Goal: Communication & Community: Participate in discussion

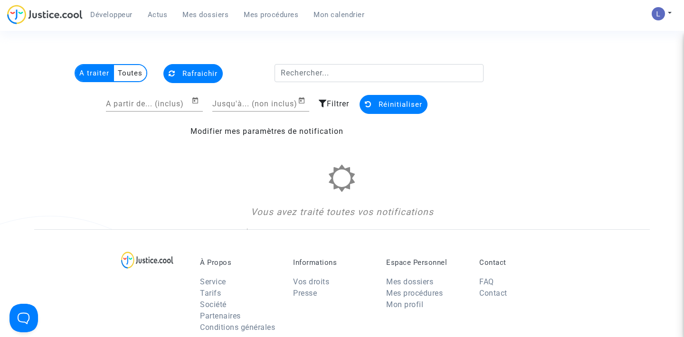
click at [195, 13] on span "Mes dossiers" at bounding box center [206, 14] width 46 height 9
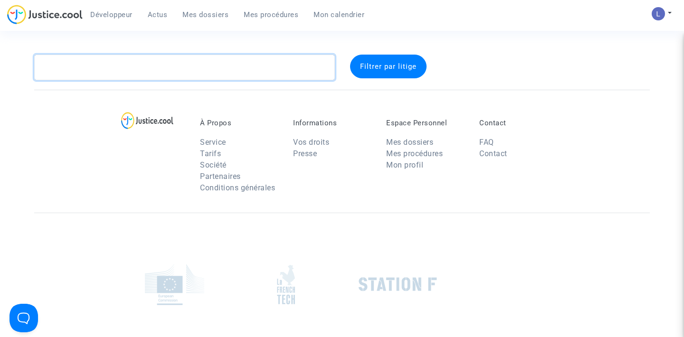
click at [137, 68] on textarea at bounding box center [184, 68] width 301 height 26
paste textarea "CFR-231015-UJT7"
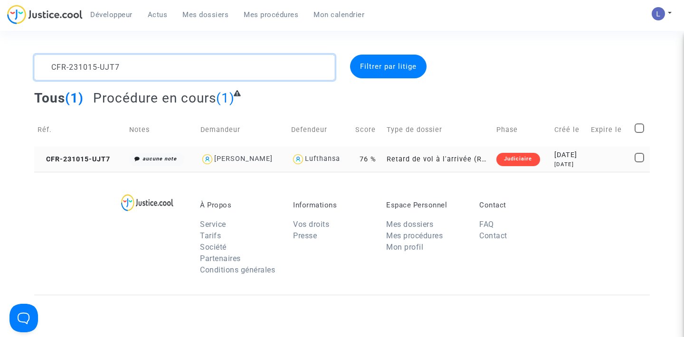
type textarea "CFR-231015-UJT7"
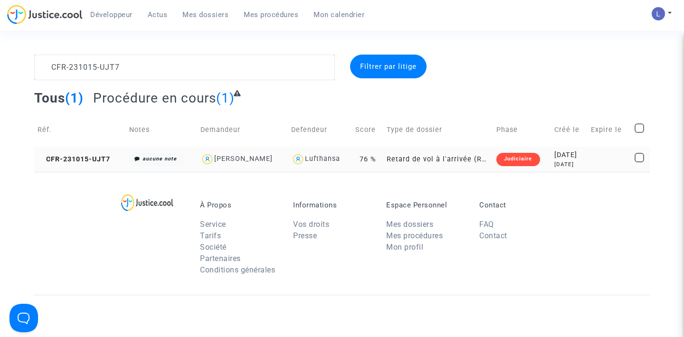
click at [75, 154] on td "CFR-231015-UJT7" at bounding box center [80, 159] width 92 height 25
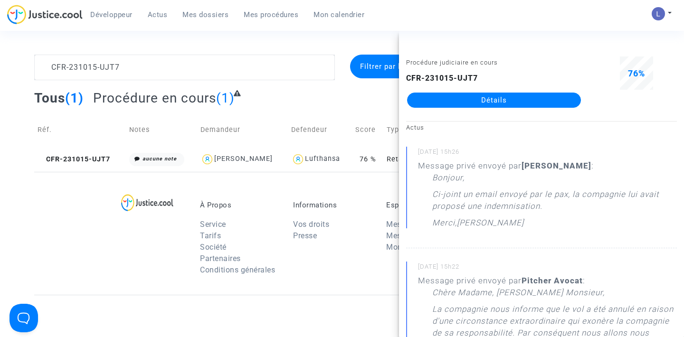
click at [500, 100] on link "Détails" at bounding box center [494, 100] width 174 height 15
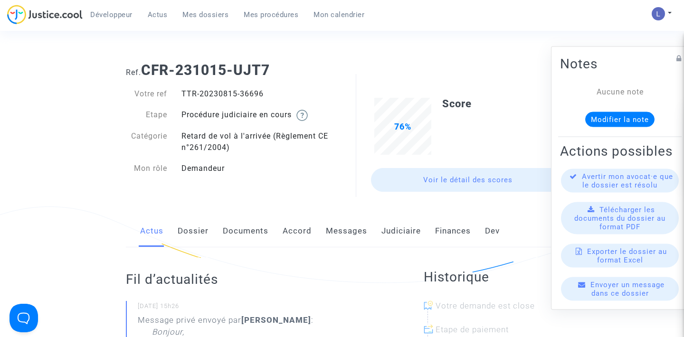
click at [343, 235] on link "Messages" at bounding box center [346, 231] width 41 height 31
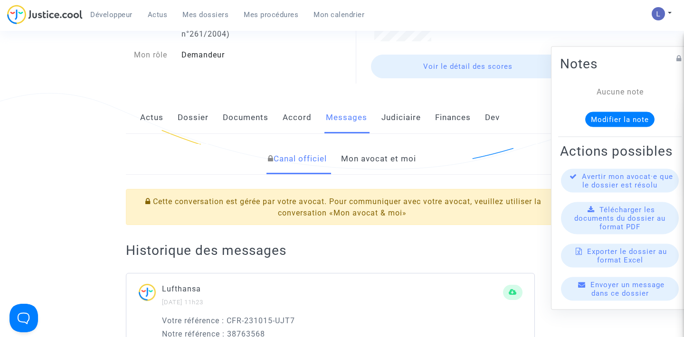
scroll to position [90, 0]
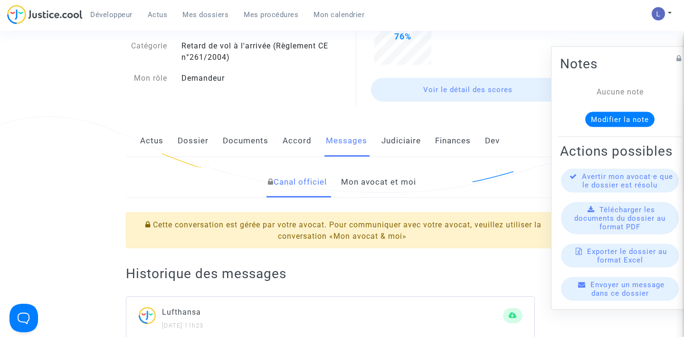
click at [356, 181] on link "Mon avocat et moi" at bounding box center [378, 182] width 75 height 31
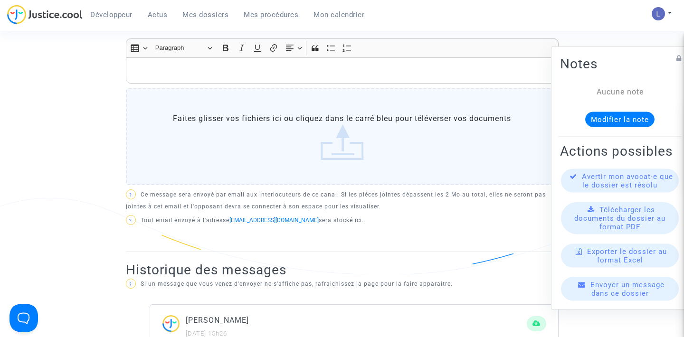
scroll to position [375, 0]
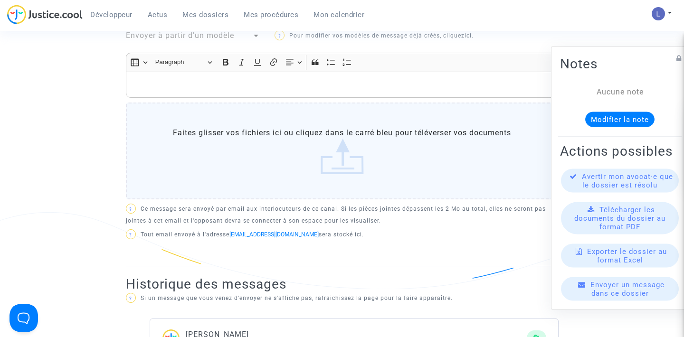
click at [205, 81] on p "Rich Text Editor, main" at bounding box center [342, 85] width 423 height 12
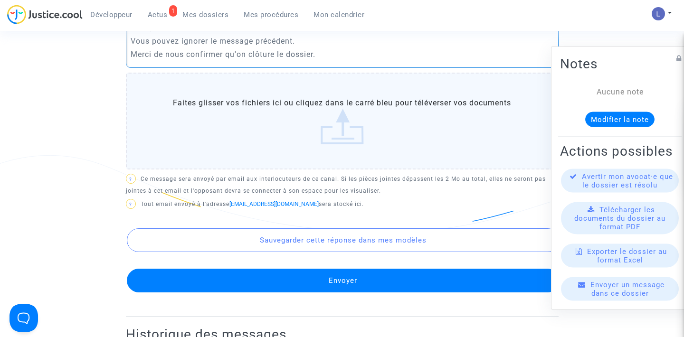
scroll to position [433, 0]
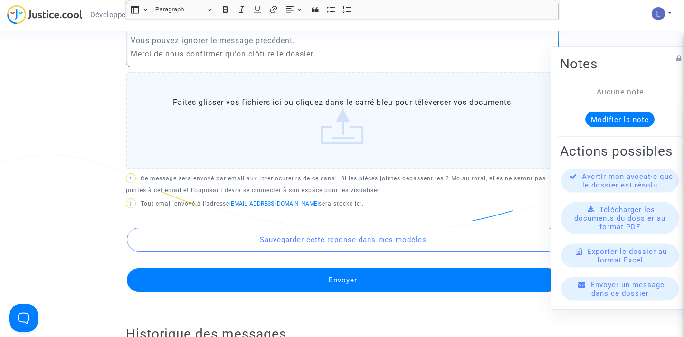
click at [301, 279] on button "Envoyer" at bounding box center [343, 281] width 433 height 24
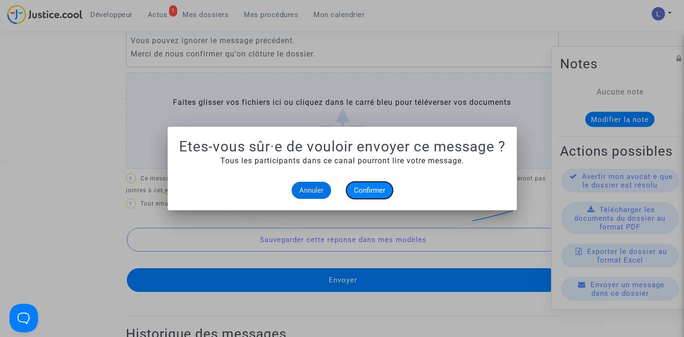
click at [370, 185] on button "Confirmer" at bounding box center [369, 190] width 47 height 17
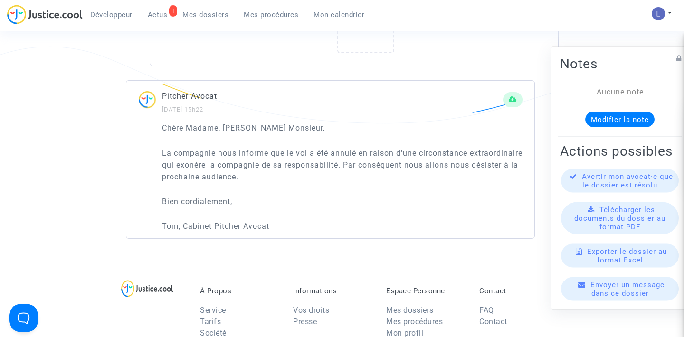
scroll to position [753, 0]
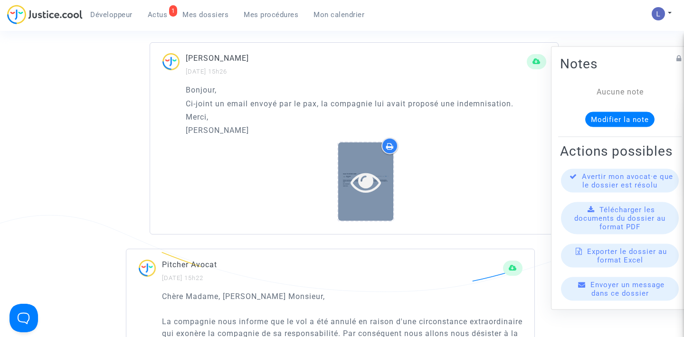
click at [361, 176] on icon at bounding box center [366, 182] width 31 height 30
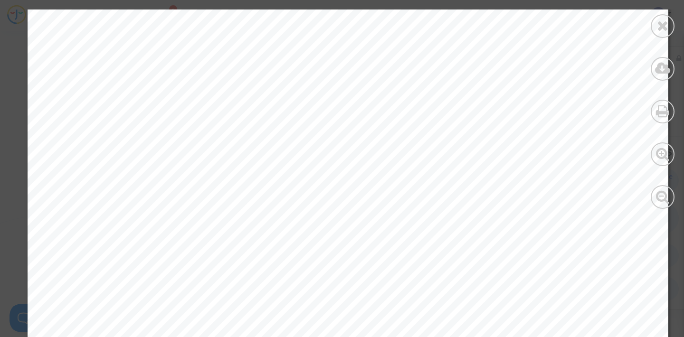
scroll to position [0, 0]
click at [660, 21] on icon at bounding box center [663, 26] width 12 height 14
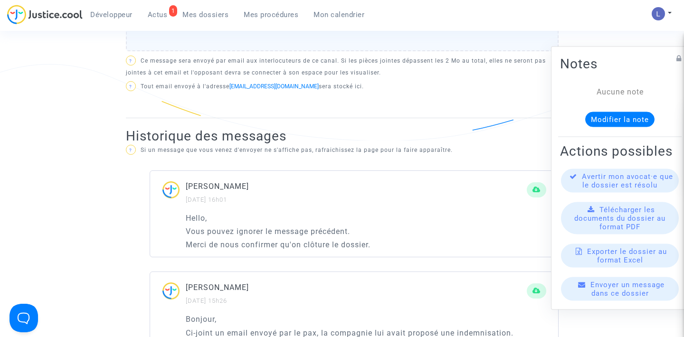
scroll to position [522, 0]
click at [158, 4] on nav "Développeur 1 Actus Mes dossiers Mes procédures Mon calendrier Mon profil Param…" at bounding box center [342, 15] width 684 height 31
click at [161, 10] on link "1 Actus" at bounding box center [157, 15] width 35 height 14
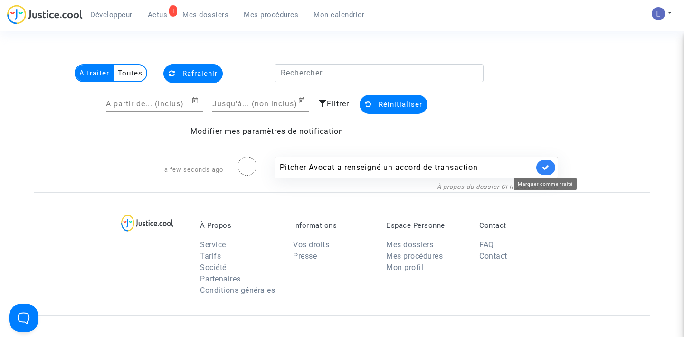
click at [547, 167] on icon at bounding box center [546, 167] width 8 height 7
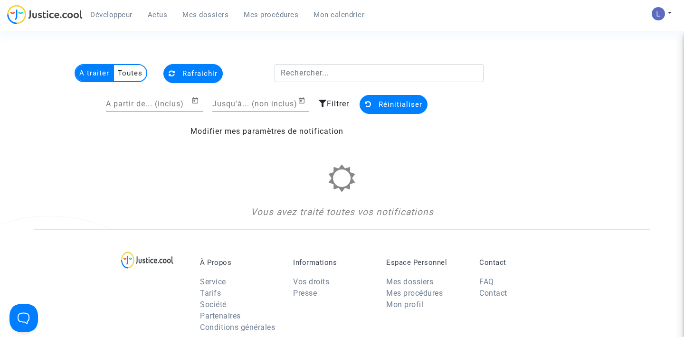
click at [202, 15] on span "Mes dossiers" at bounding box center [206, 14] width 46 height 9
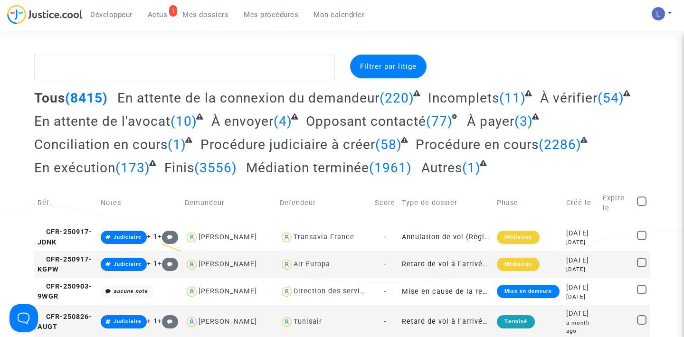
click at [163, 16] on span "Actus" at bounding box center [158, 14] width 20 height 9
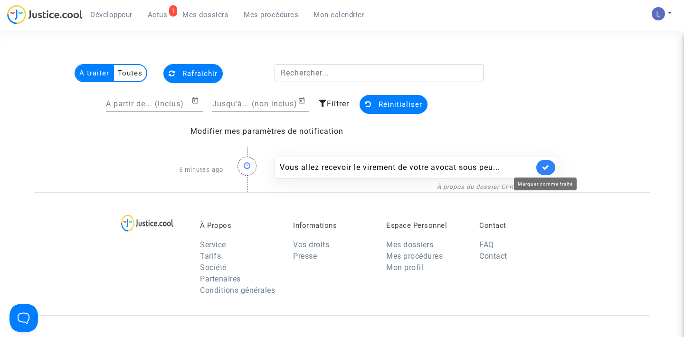
click at [546, 167] on icon at bounding box center [546, 167] width 8 height 7
